Goal: Find specific page/section: Find specific page/section

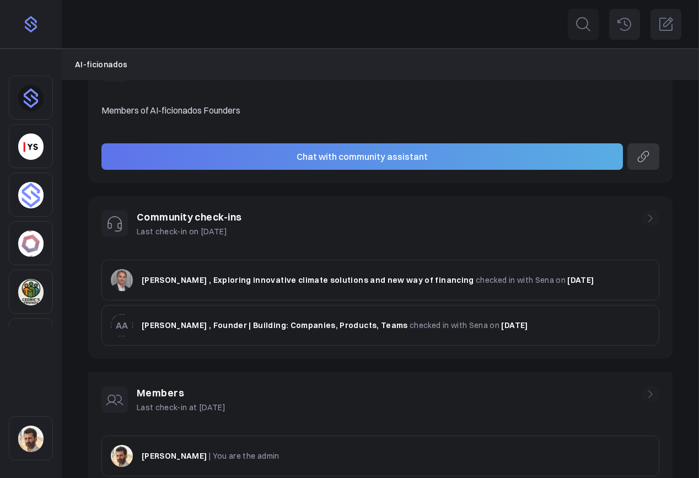
scroll to position [237, 0]
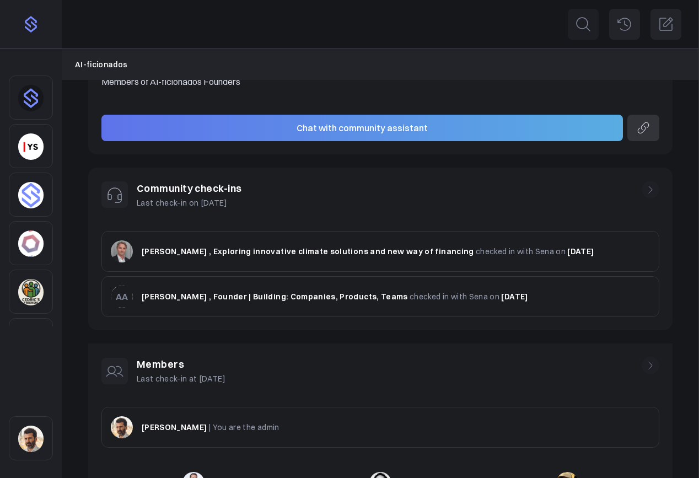
click at [649, 367] on icon at bounding box center [650, 365] width 11 height 11
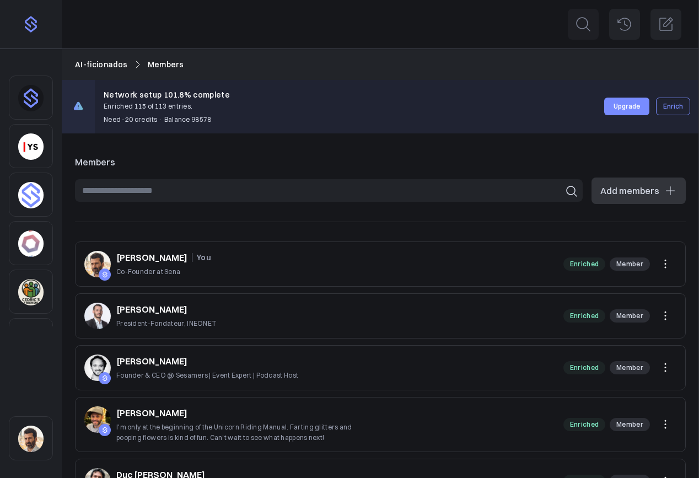
click at [251, 194] on input at bounding box center [328, 190] width 507 height 23
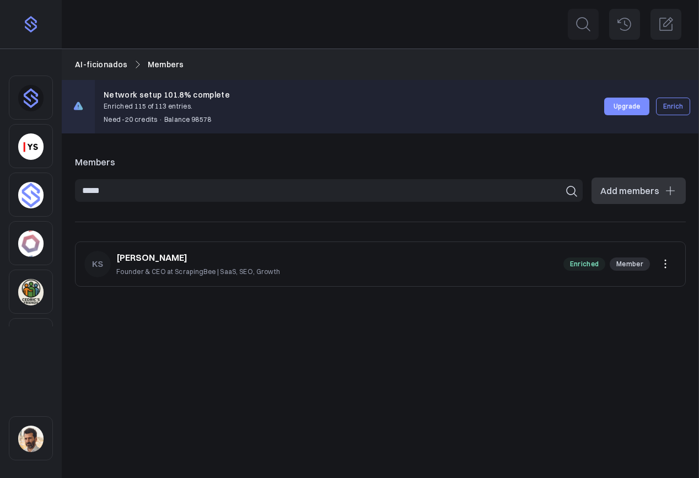
type input "*****"
click at [287, 164] on p "Members" at bounding box center [380, 161] width 610 height 13
click at [235, 65] on nav "AI-ficionados Members" at bounding box center [380, 64] width 610 height 12
drag, startPoint x: 159, startPoint y: 161, endPoint x: 37, endPoint y: 166, distance: 122.4
click at [153, 162] on p "Members" at bounding box center [380, 161] width 610 height 13
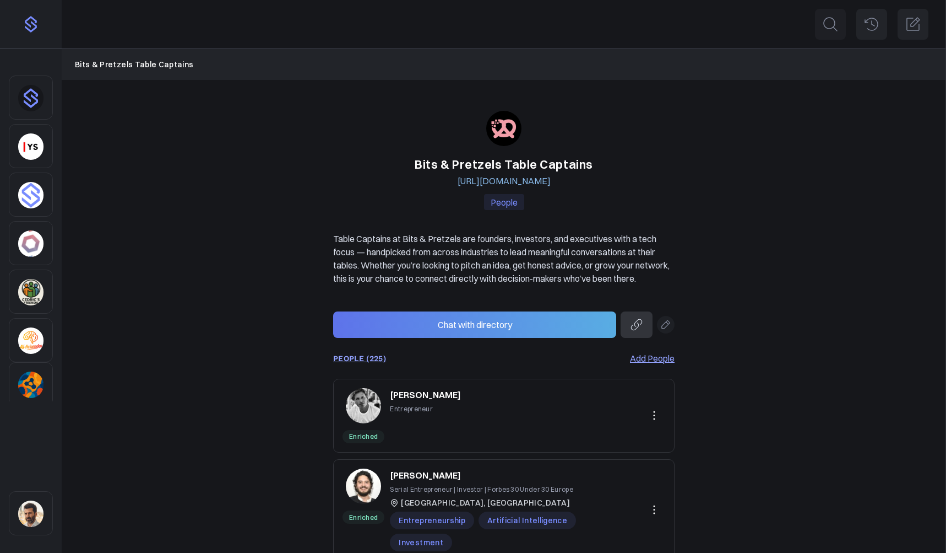
click at [370, 363] on link "PEOPLE (225)" at bounding box center [359, 358] width 53 height 9
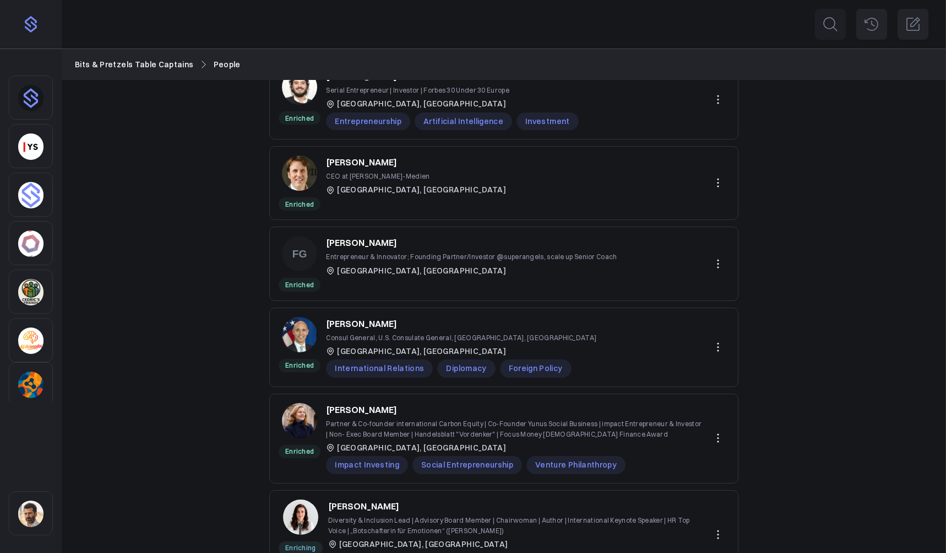
scroll to position [209, 0]
